Goal: Task Accomplishment & Management: Manage account settings

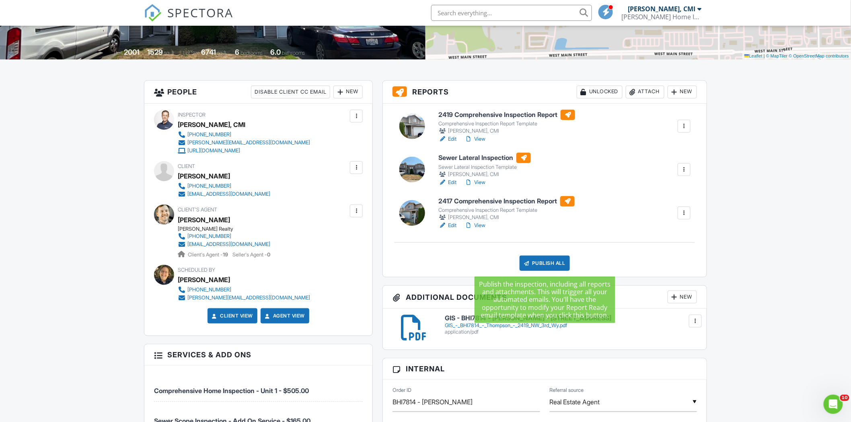
click at [546, 265] on div "Publish All" at bounding box center [545, 263] width 50 height 15
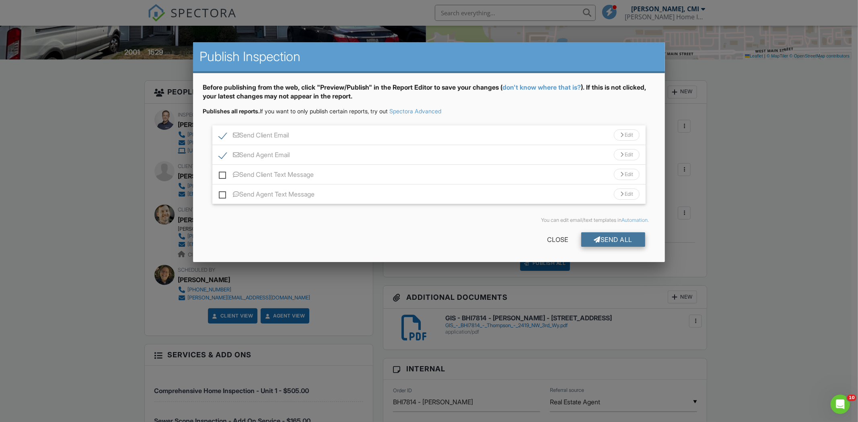
click at [594, 240] on div at bounding box center [597, 239] width 7 height 6
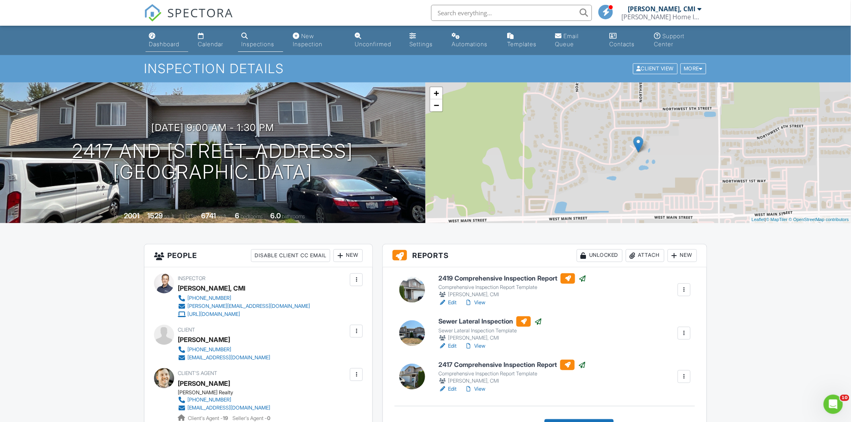
click at [162, 46] on div "Dashboard" at bounding box center [164, 44] width 31 height 7
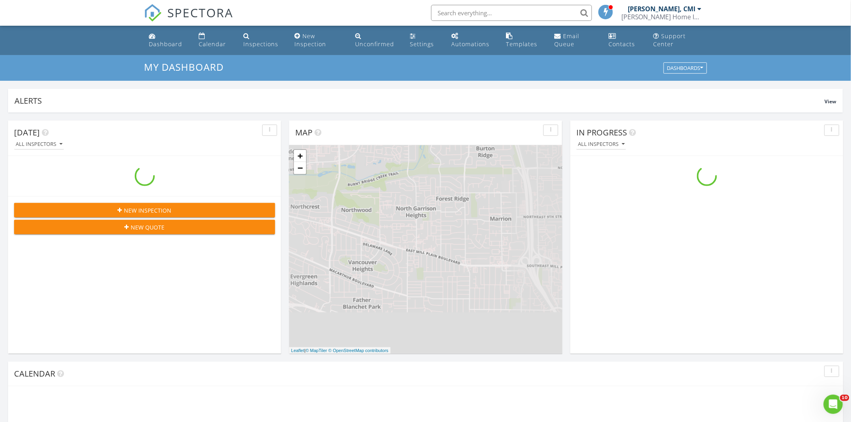
scroll to position [746, 866]
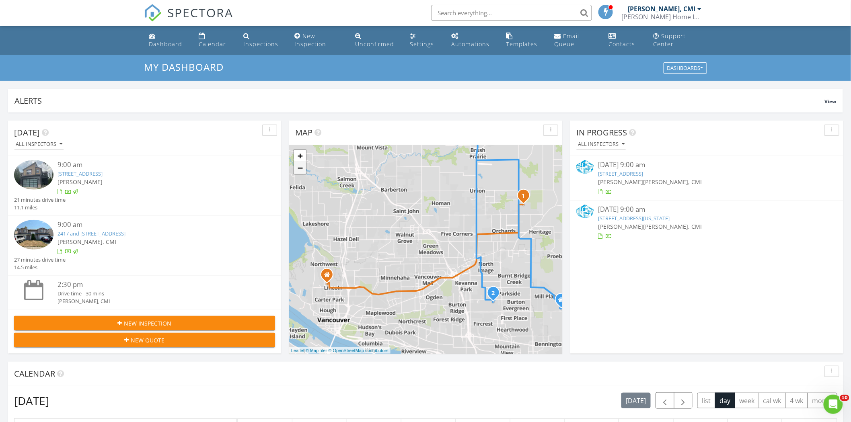
click at [300, 172] on link "−" at bounding box center [300, 168] width 12 height 12
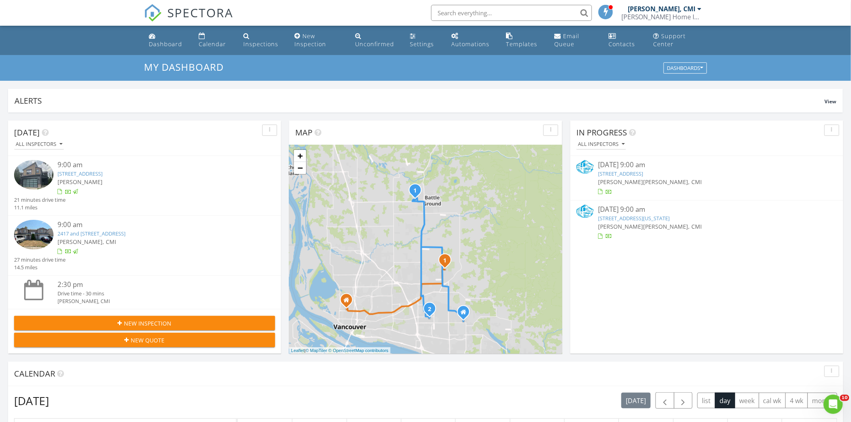
drag, startPoint x: 459, startPoint y: 218, endPoint x: 427, endPoint y: 263, distance: 54.8
click at [427, 263] on div "1 2 1 + − Northeast 162nd Avenue, Northeast 152nd Avenue, Northeast 117th Avenu…" at bounding box center [425, 249] width 273 height 209
click at [261, 45] on div "Inspections" at bounding box center [260, 44] width 35 height 8
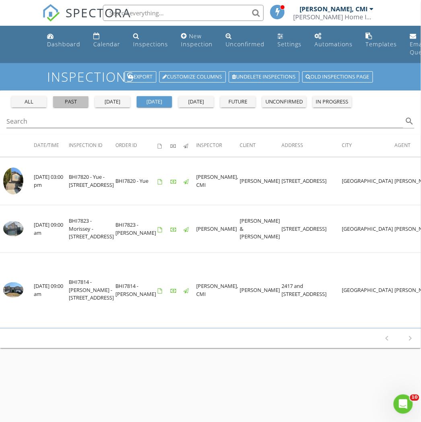
click at [72, 102] on div "past" at bounding box center [70, 102] width 29 height 8
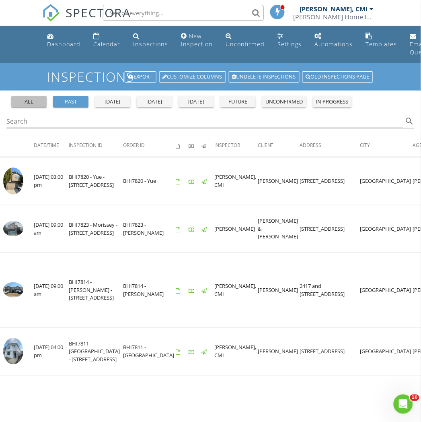
click at [33, 99] on div "all" at bounding box center [28, 102] width 29 height 8
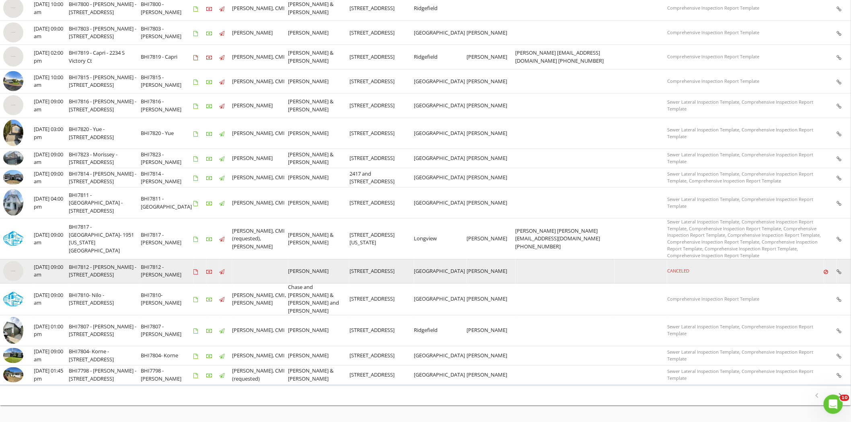
scroll to position [214, 0]
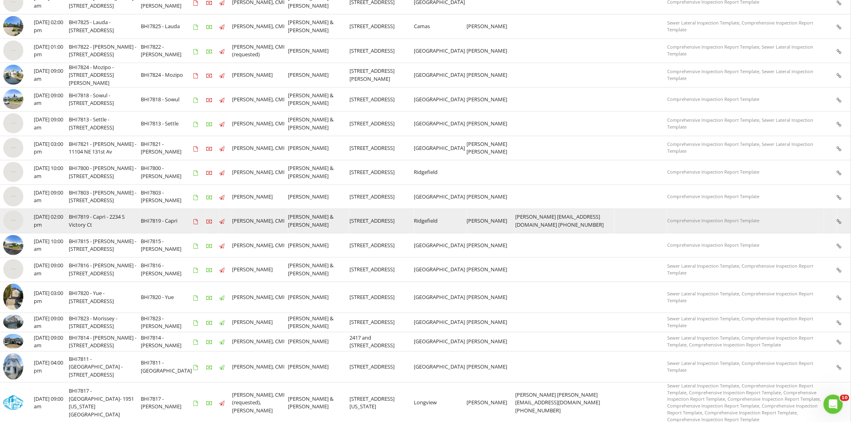
click at [12, 219] on img at bounding box center [13, 221] width 20 height 20
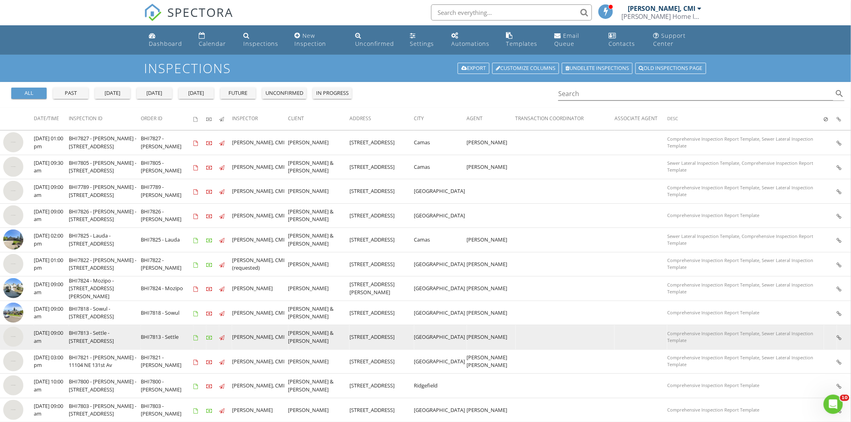
scroll to position [0, 0]
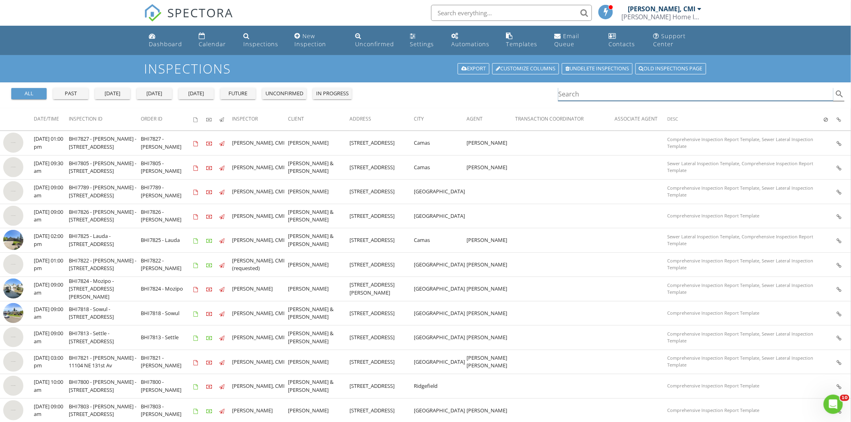
click at [609, 92] on input "Search" at bounding box center [695, 94] width 275 height 13
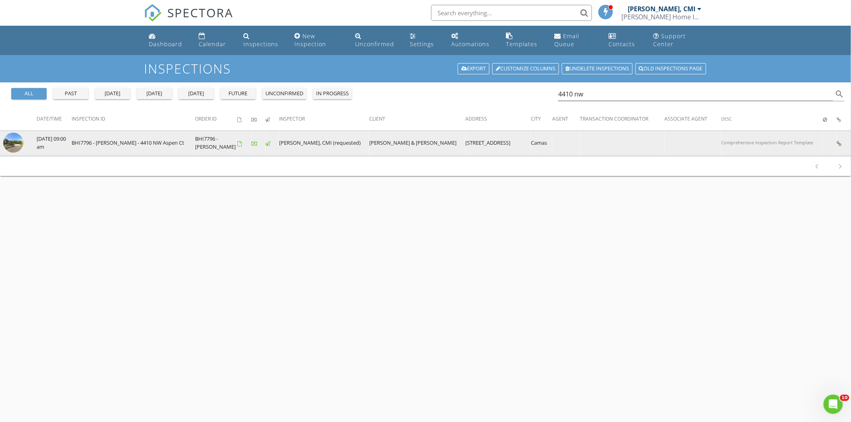
click at [18, 143] on img at bounding box center [13, 143] width 20 height 20
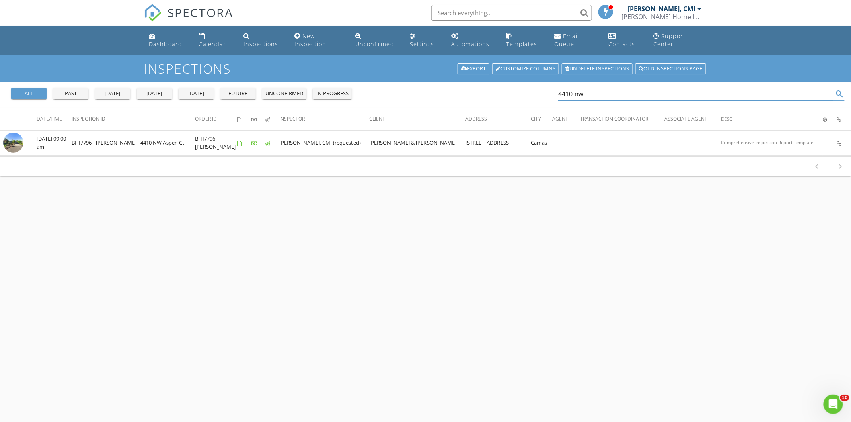
click at [584, 94] on input "4410 nw" at bounding box center [695, 94] width 275 height 13
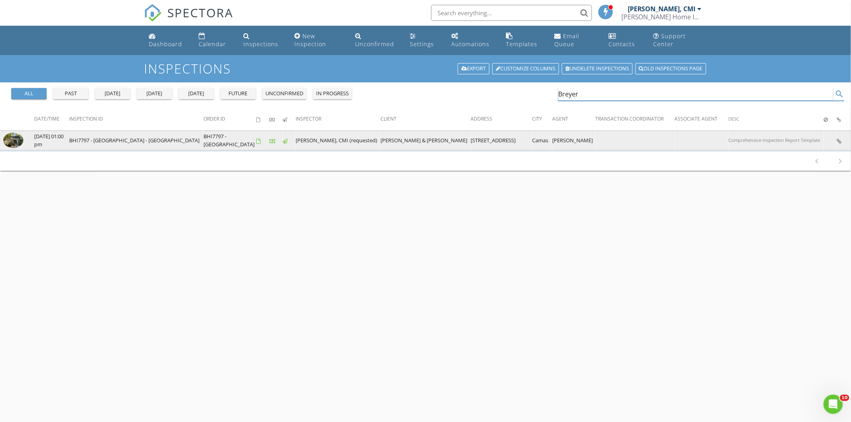
type input "Breyer"
click at [15, 141] on img at bounding box center [13, 140] width 20 height 15
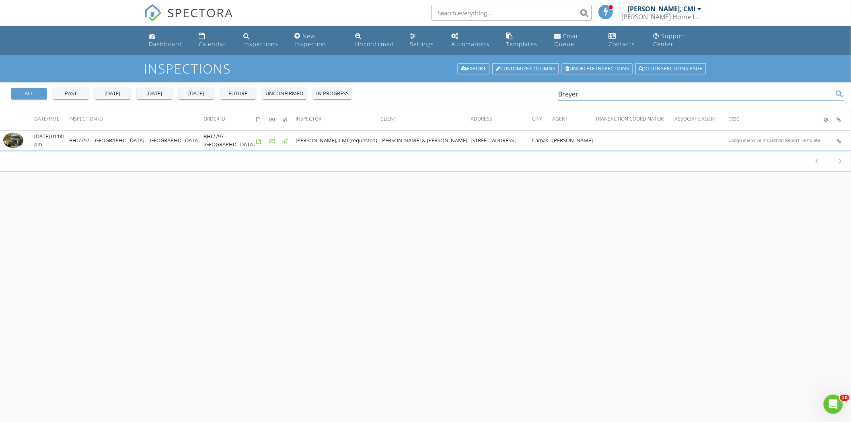
click at [560, 94] on input "Breyer" at bounding box center [695, 94] width 275 height 13
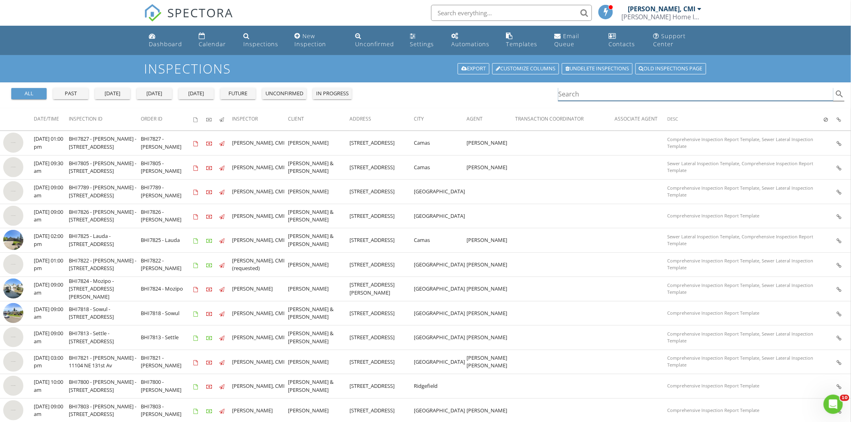
click at [573, 94] on input "Search" at bounding box center [695, 94] width 275 height 13
click at [597, 95] on input "Search" at bounding box center [695, 94] width 275 height 13
paste input "Glover"
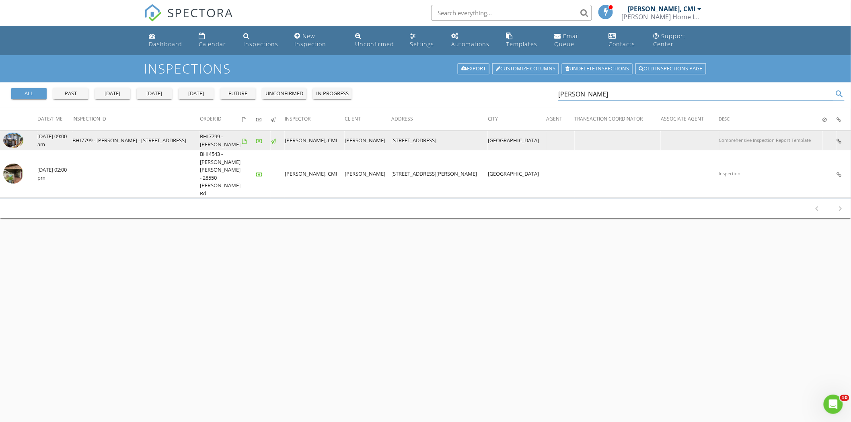
type input "Glover"
click at [11, 140] on img at bounding box center [13, 140] width 20 height 15
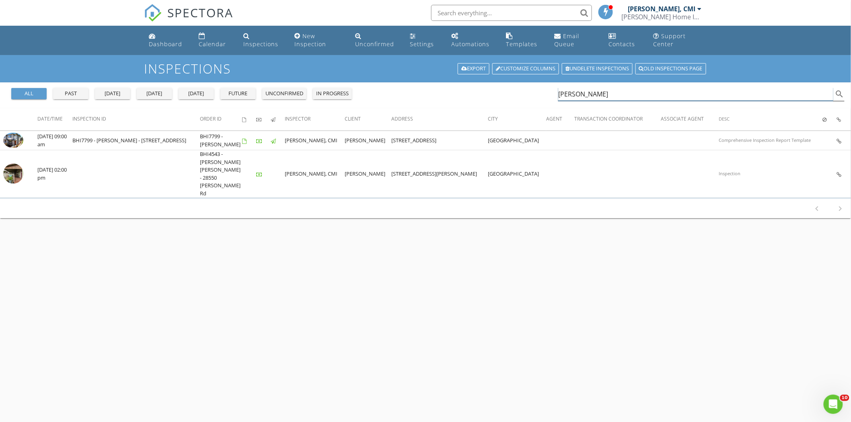
click at [566, 95] on input "Glover" at bounding box center [695, 94] width 275 height 13
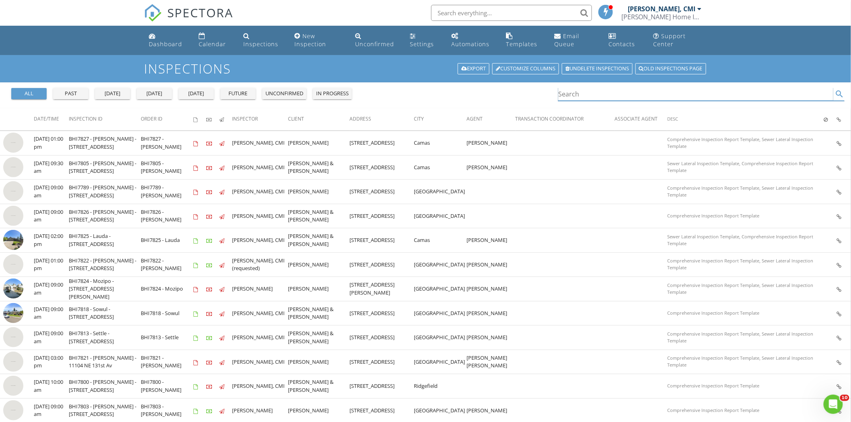
click at [584, 94] on input "Search" at bounding box center [695, 94] width 275 height 13
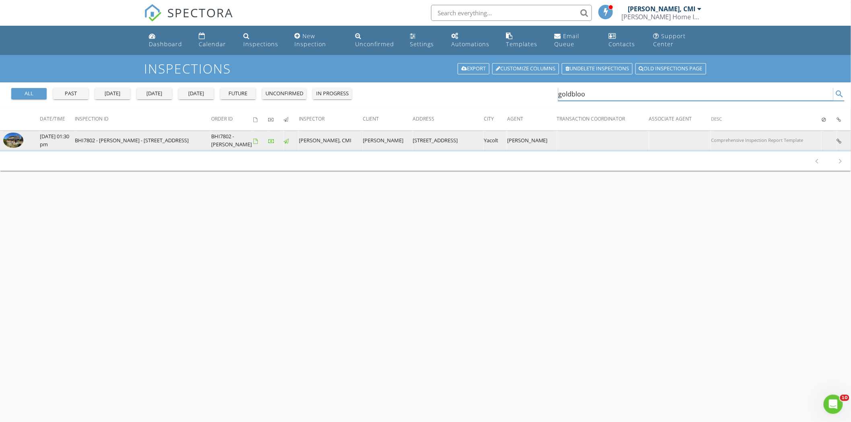
type input "goldbloo"
click at [14, 141] on img at bounding box center [13, 140] width 20 height 15
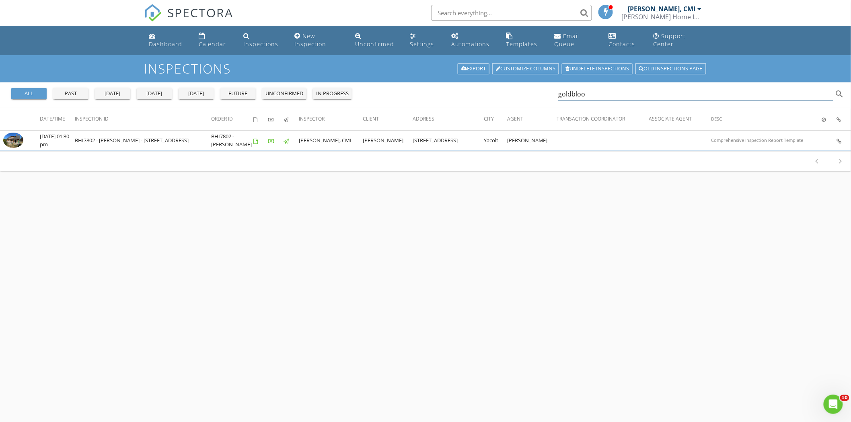
click at [565, 95] on input "goldbloo" at bounding box center [695, 94] width 275 height 13
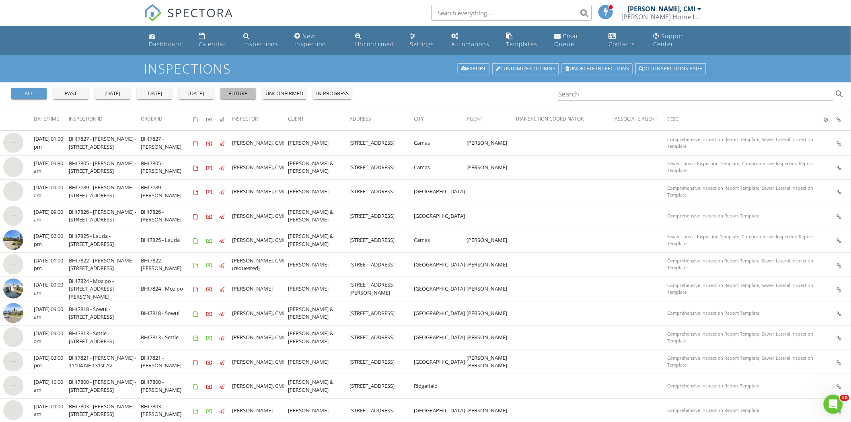
click at [231, 94] on div "future" at bounding box center [238, 94] width 29 height 8
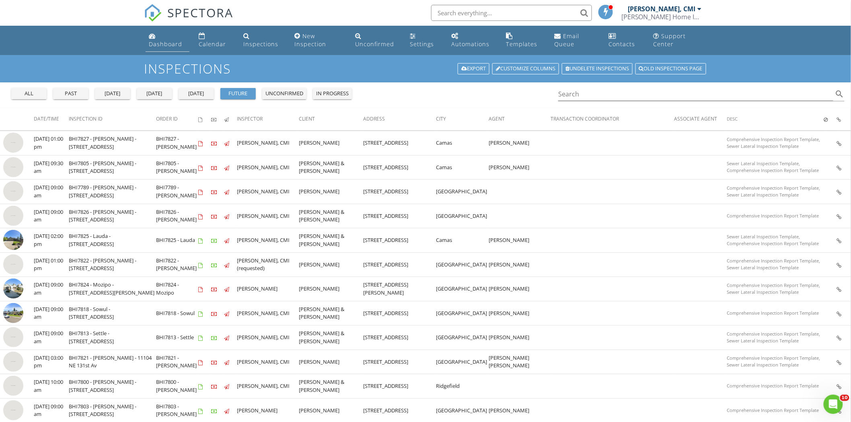
click at [160, 41] on div "Dashboard" at bounding box center [165, 44] width 33 height 8
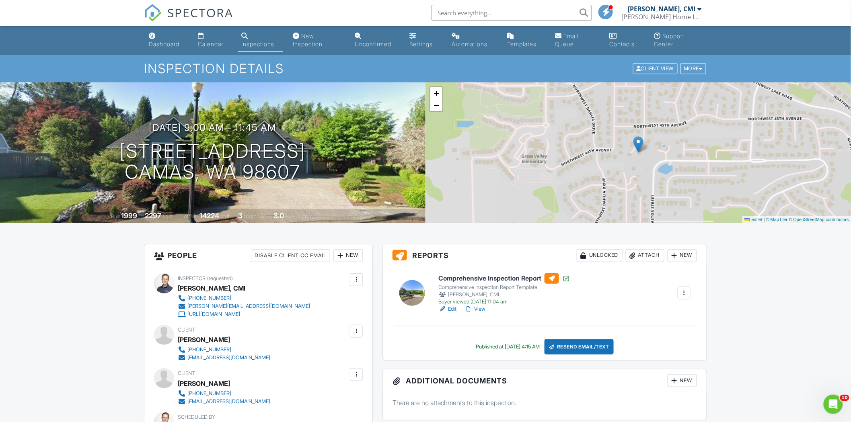
click at [411, 290] on div at bounding box center [412, 293] width 26 height 26
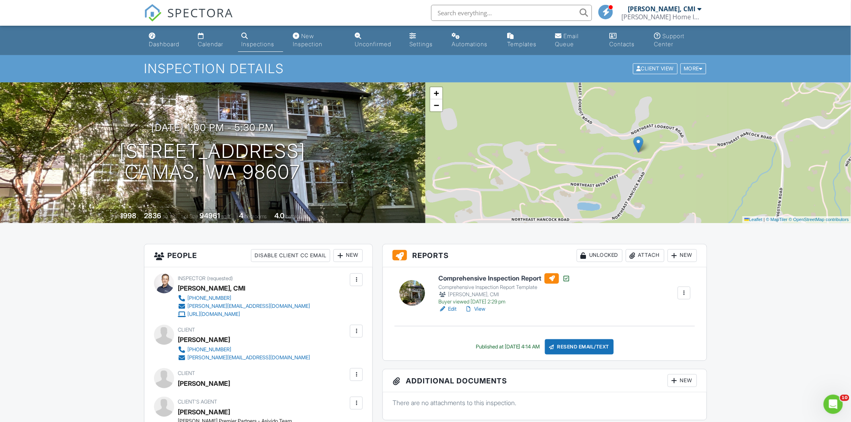
click at [411, 298] on div at bounding box center [412, 293] width 26 height 26
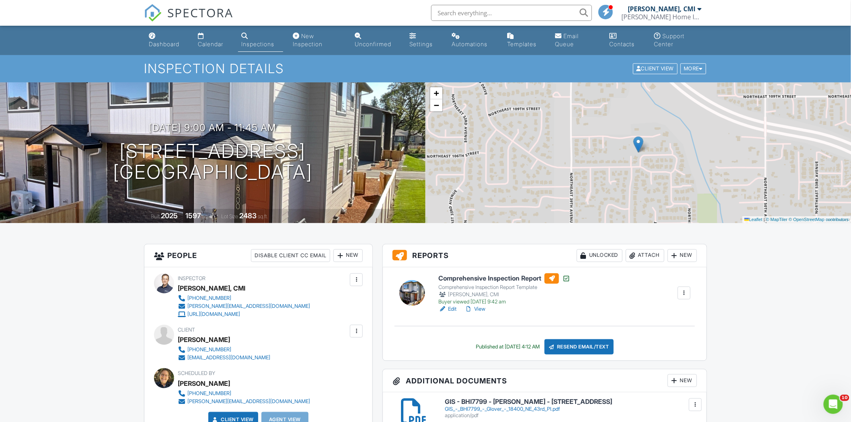
click at [407, 294] on div at bounding box center [412, 293] width 26 height 26
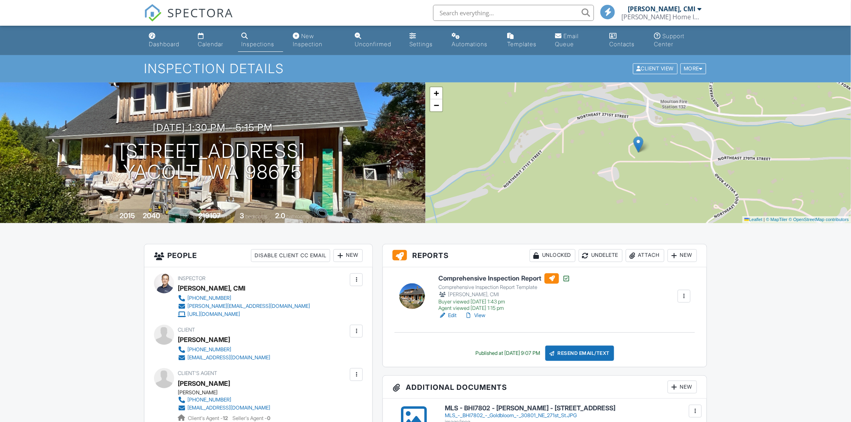
click at [411, 294] on div at bounding box center [412, 297] width 26 height 26
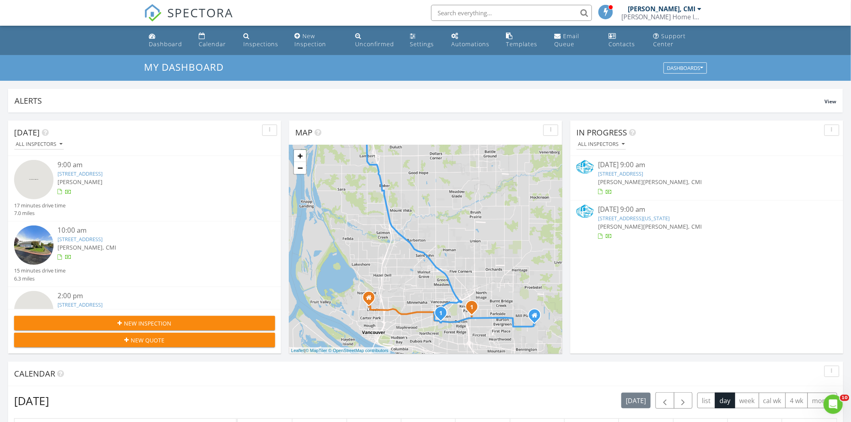
drag, startPoint x: 353, startPoint y: 192, endPoint x: 367, endPoint y: 172, distance: 24.2
click at [367, 172] on div "1 2 1 + − Northeast 28th Street, Northeast Burton Road, WA 500, I 205 37.2 km, …" at bounding box center [425, 249] width 273 height 209
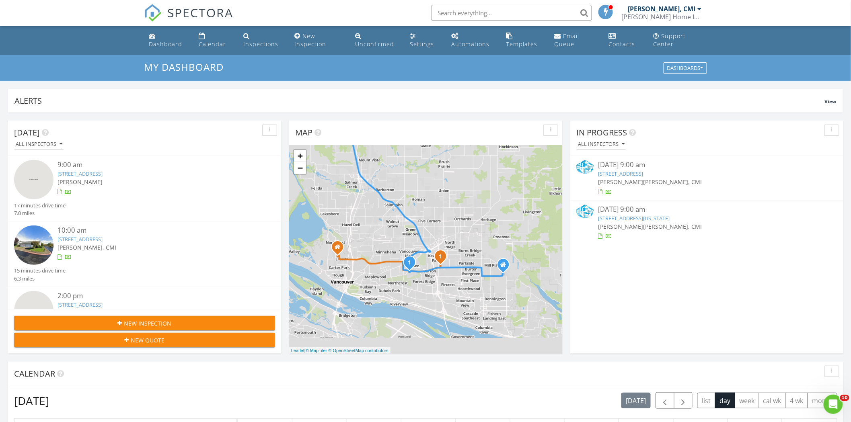
drag, startPoint x: 514, startPoint y: 259, endPoint x: 483, endPoint y: 208, distance: 59.7
click at [483, 208] on div "1 2 1 + − Northeast 28th Street, Northeast Burton Road, WA 500, I 205 37.2 km, …" at bounding box center [425, 249] width 273 height 209
click at [592, 168] on img at bounding box center [585, 166] width 18 height 13
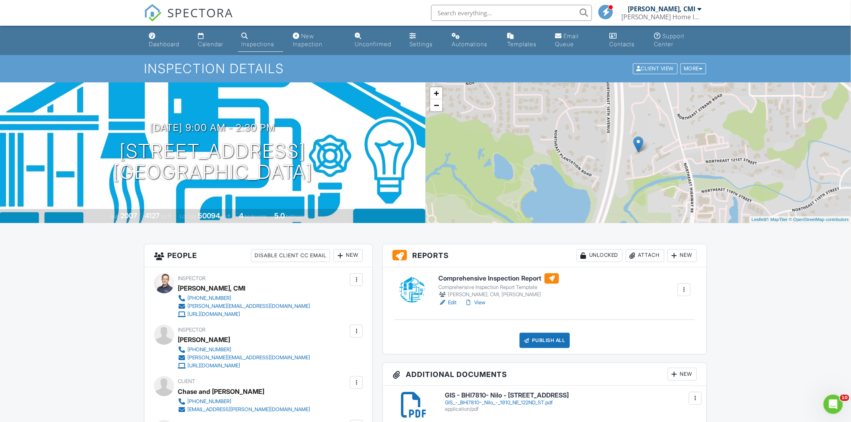
click at [422, 287] on div at bounding box center [412, 290] width 26 height 26
